Goal: Task Accomplishment & Management: Use online tool/utility

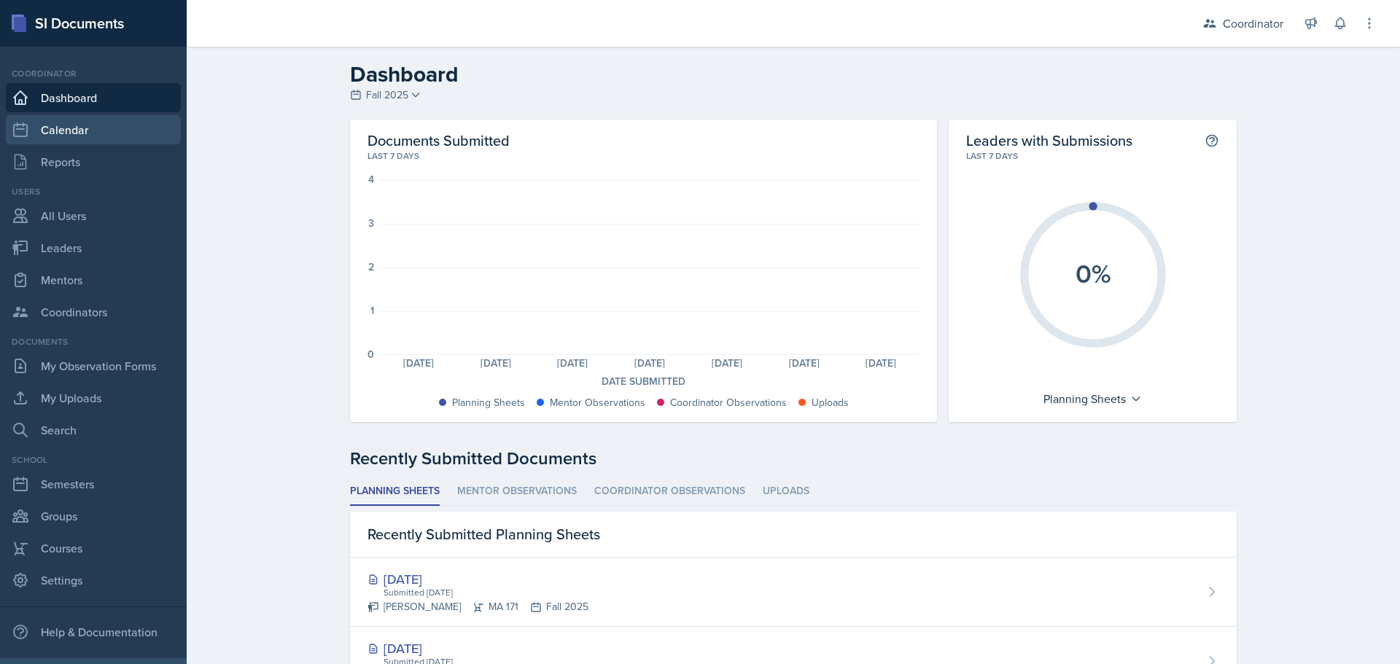
click at [95, 128] on link "Calendar" at bounding box center [93, 129] width 175 height 29
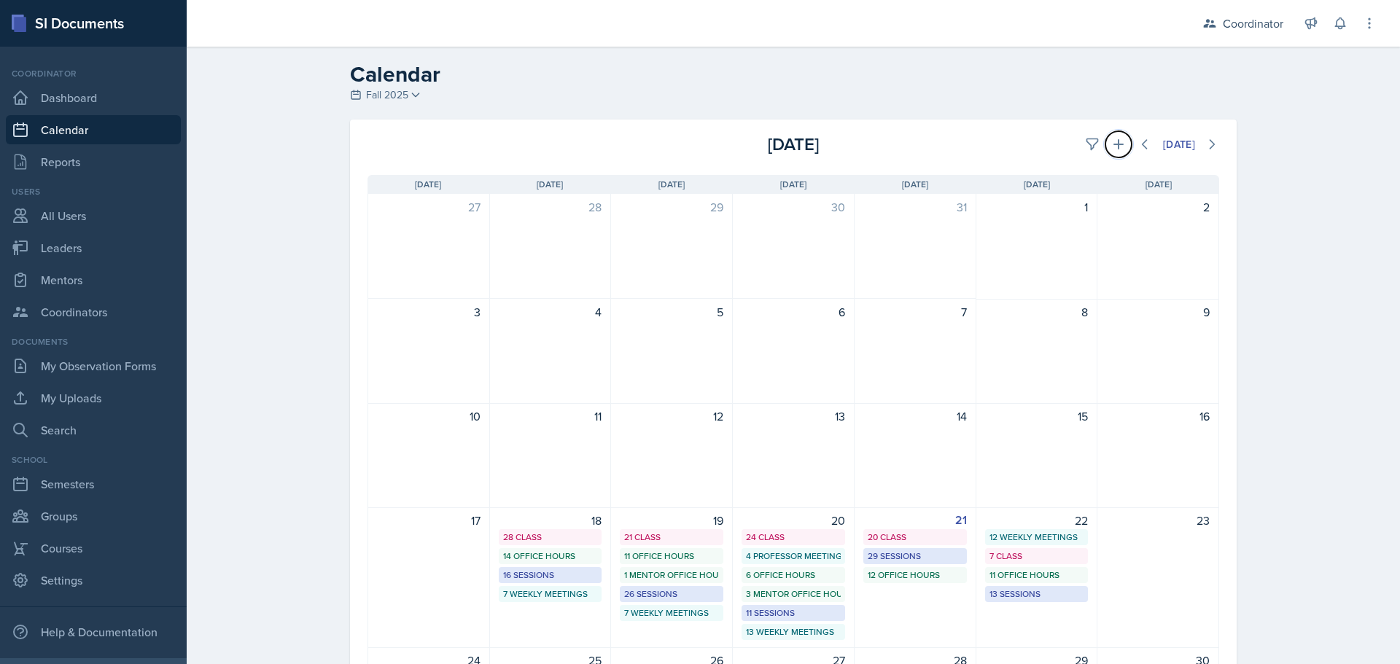
click at [1106, 144] on button at bounding box center [1119, 144] width 26 height 26
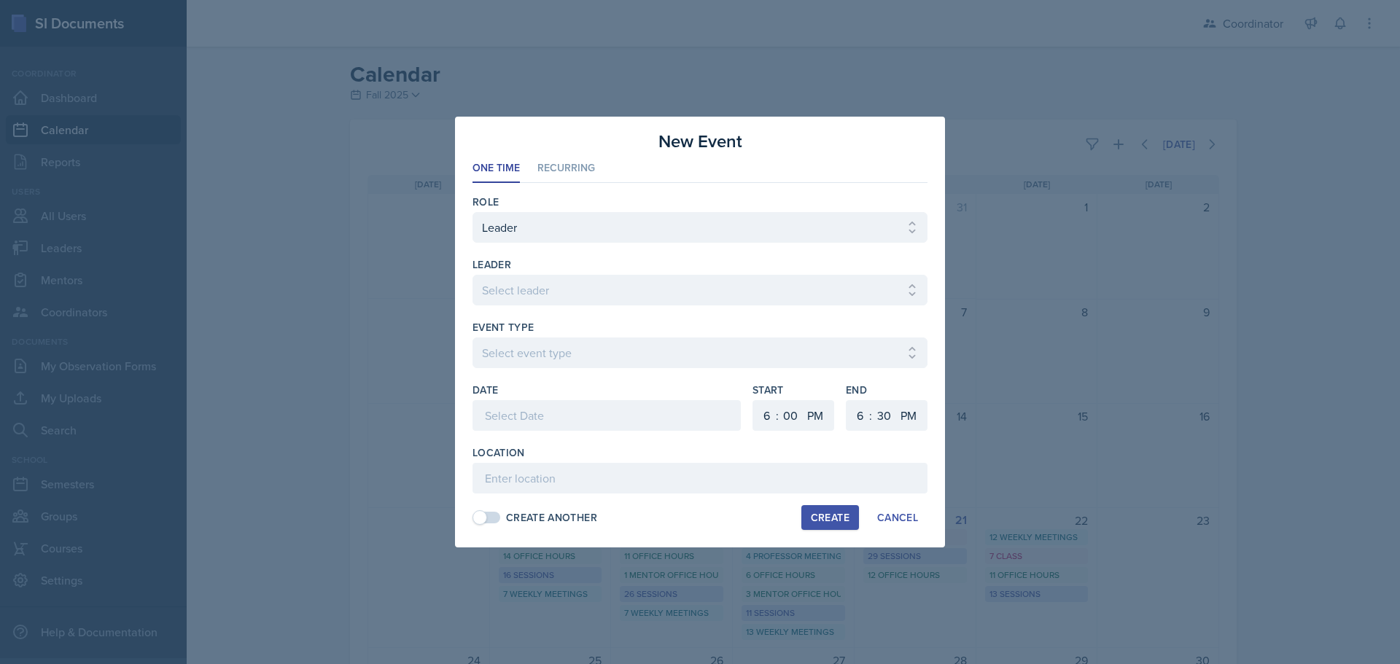
click at [1083, 144] on div at bounding box center [700, 332] width 1400 height 664
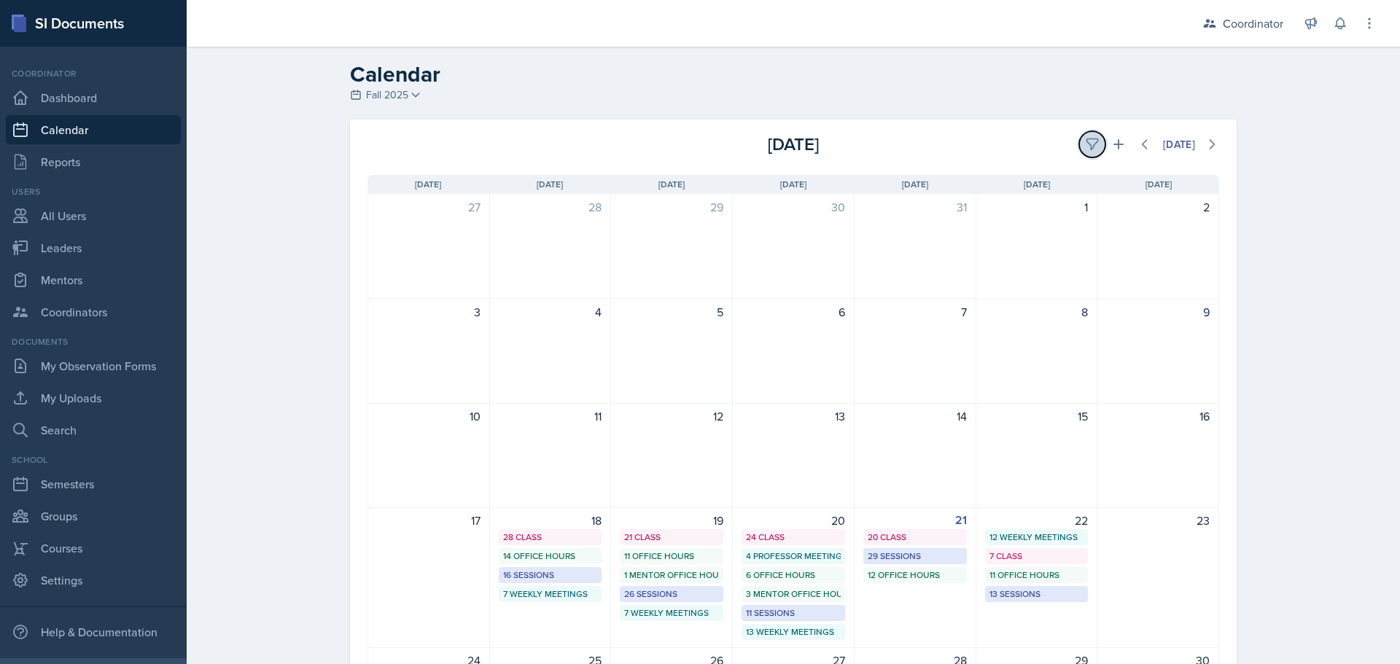
click at [1085, 143] on icon at bounding box center [1092, 144] width 15 height 15
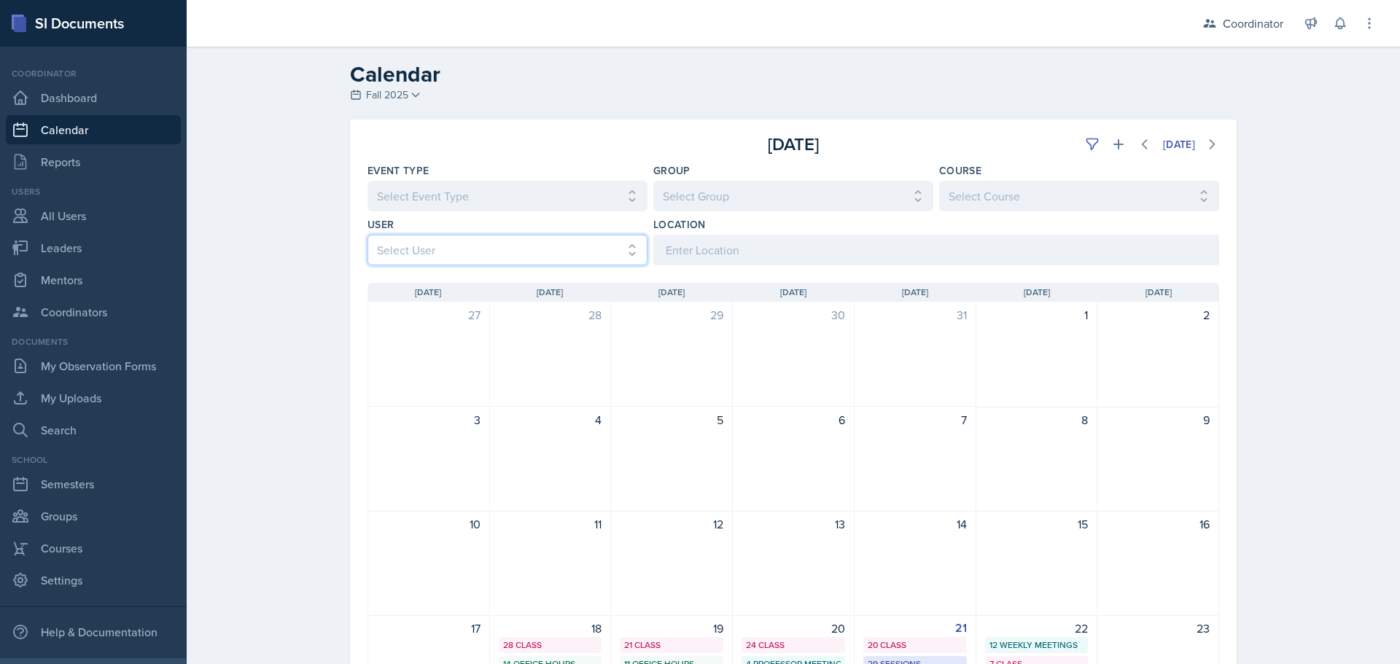
click at [406, 261] on select "Select User All [PERSON_NAME] [PERSON_NAME] [PERSON_NAME] [PERSON_NAME] [PERSON…" at bounding box center [508, 250] width 280 height 31
click at [368, 235] on select "Select User All [PERSON_NAME] [PERSON_NAME] [PERSON_NAME] [PERSON_NAME] [PERSON…" at bounding box center [508, 250] width 280 height 31
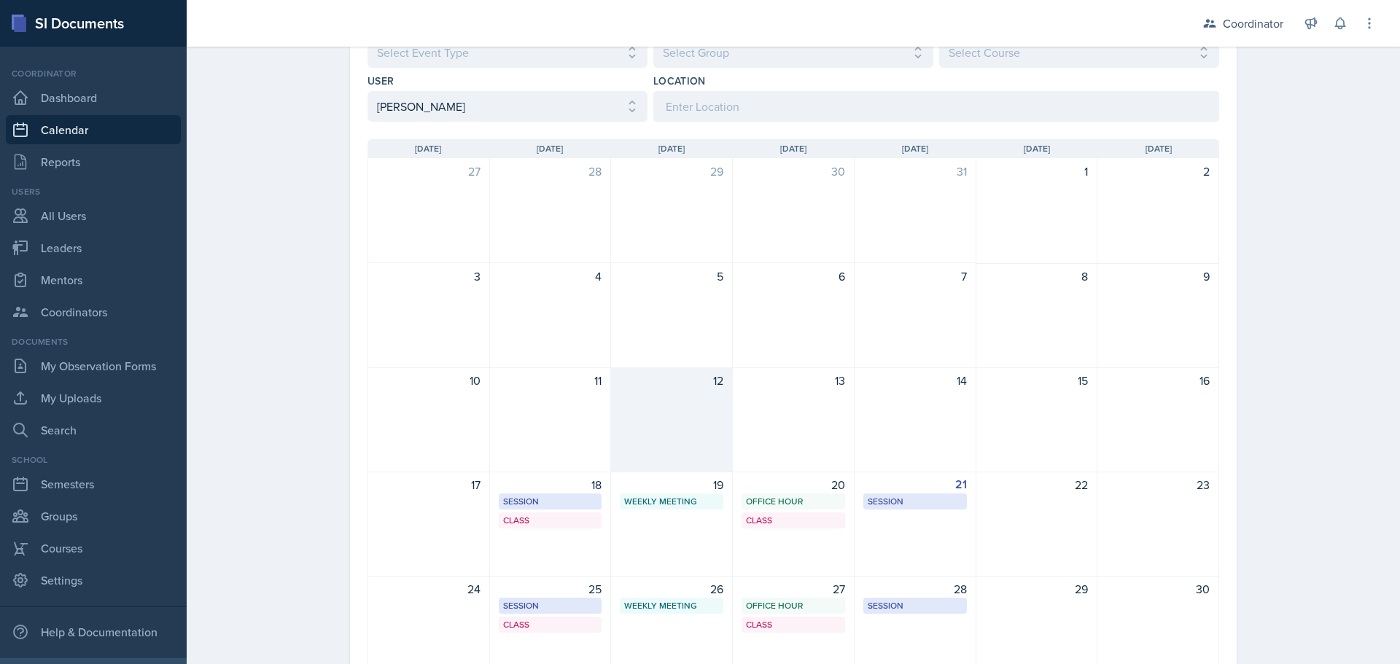
scroll to position [73, 0]
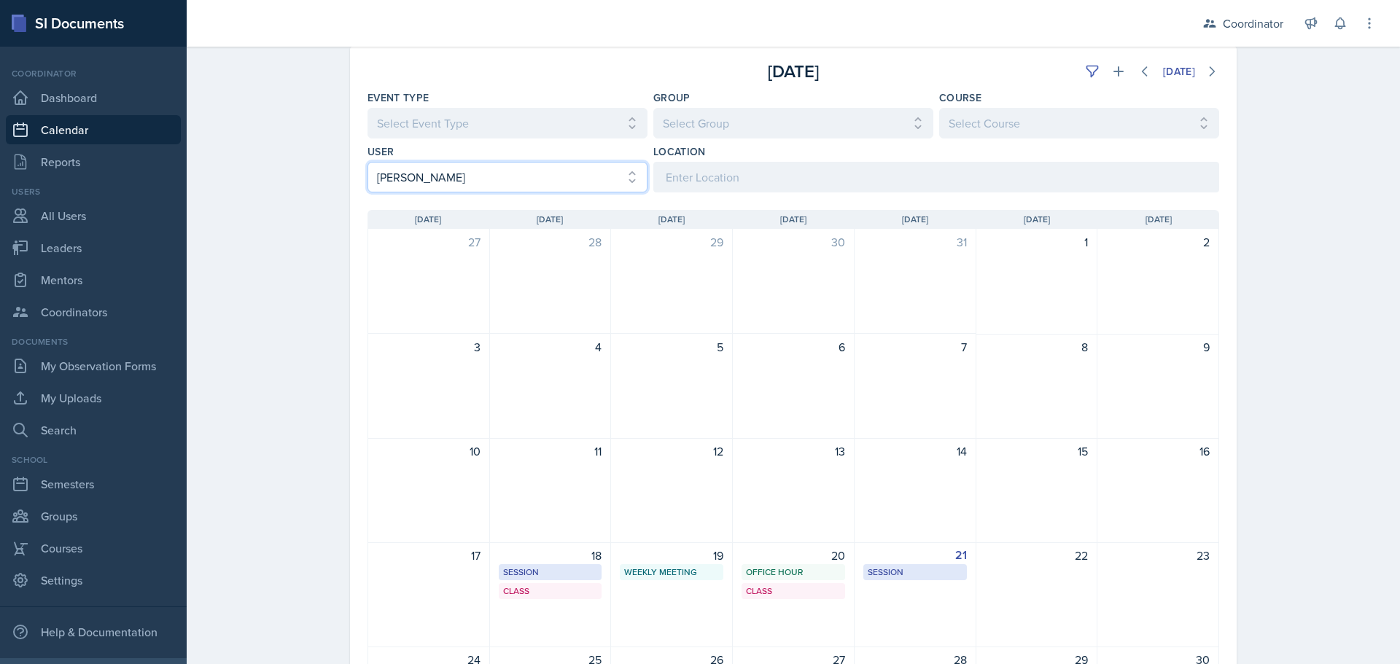
click at [527, 177] on select "Select User All [PERSON_NAME] [PERSON_NAME] [PERSON_NAME] [PERSON_NAME] [PERSON…" at bounding box center [508, 177] width 280 height 31
click at [368, 162] on select "Select User All [PERSON_NAME] [PERSON_NAME] [PERSON_NAME] [PERSON_NAME] [PERSON…" at bounding box center [508, 177] width 280 height 31
click at [439, 171] on select "Select User All [PERSON_NAME] [PERSON_NAME] [PERSON_NAME] [PERSON_NAME] [PERSON…" at bounding box center [508, 177] width 280 height 31
select select "66b7e1f3-4195-4976-8065-e88b358085ca"
click at [368, 162] on select "Select User All [PERSON_NAME] [PERSON_NAME] [PERSON_NAME] [PERSON_NAME] [PERSON…" at bounding box center [508, 177] width 280 height 31
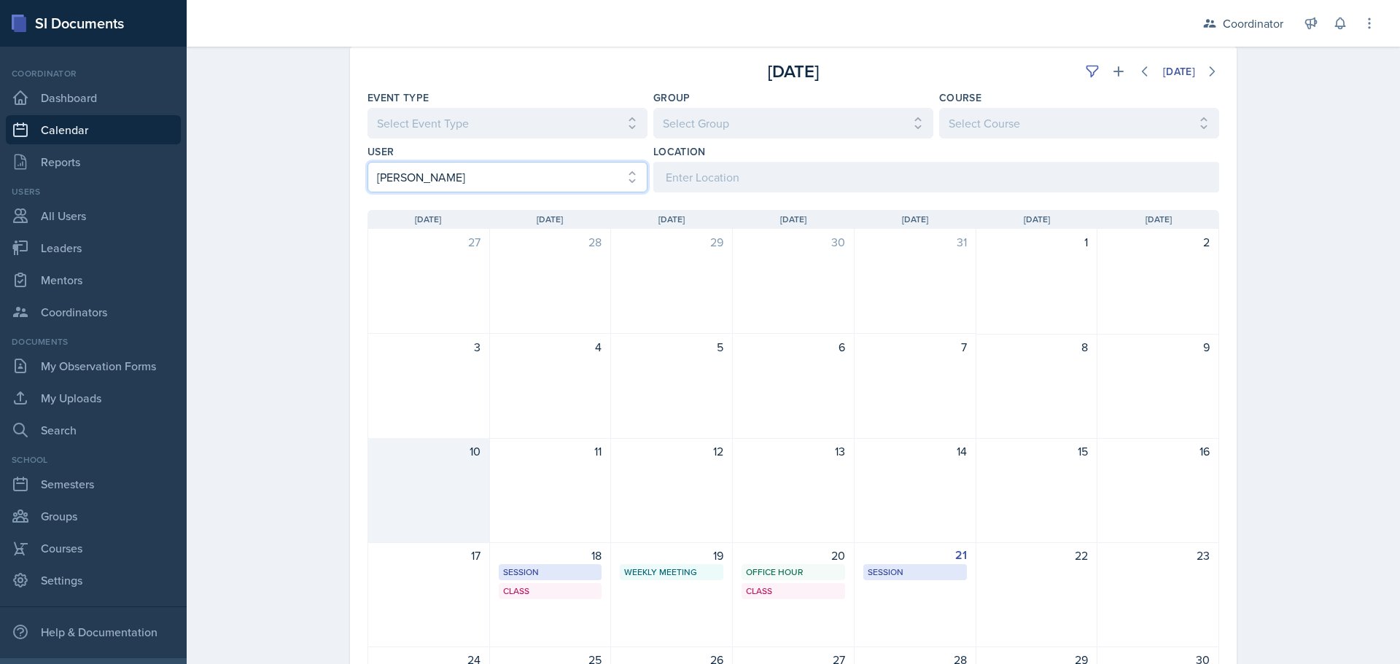
scroll to position [317, 0]
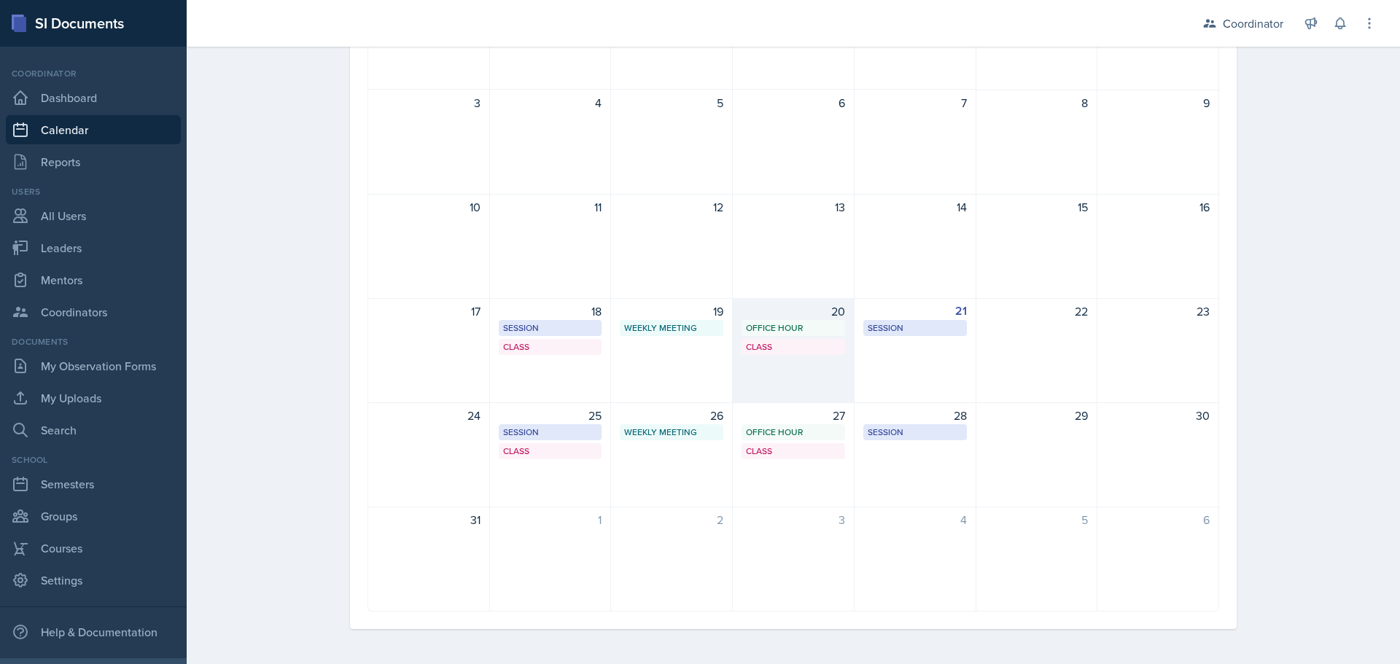
click at [762, 375] on div "20 Office Hour SSC 4:30 PM - 5:30 PM Class MOR 292 6:00 PM - 7:20 PM" at bounding box center [794, 350] width 122 height 105
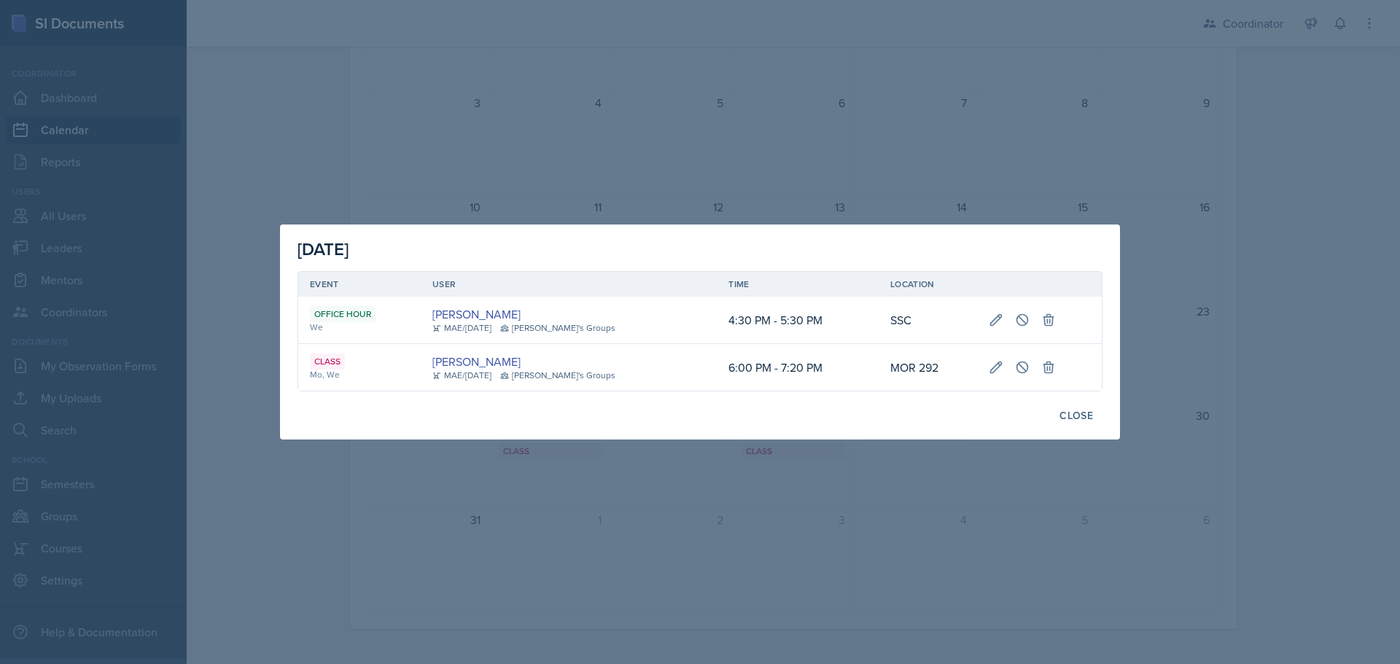
click at [621, 160] on div at bounding box center [700, 332] width 1400 height 664
